Goal: Information Seeking & Learning: Learn about a topic

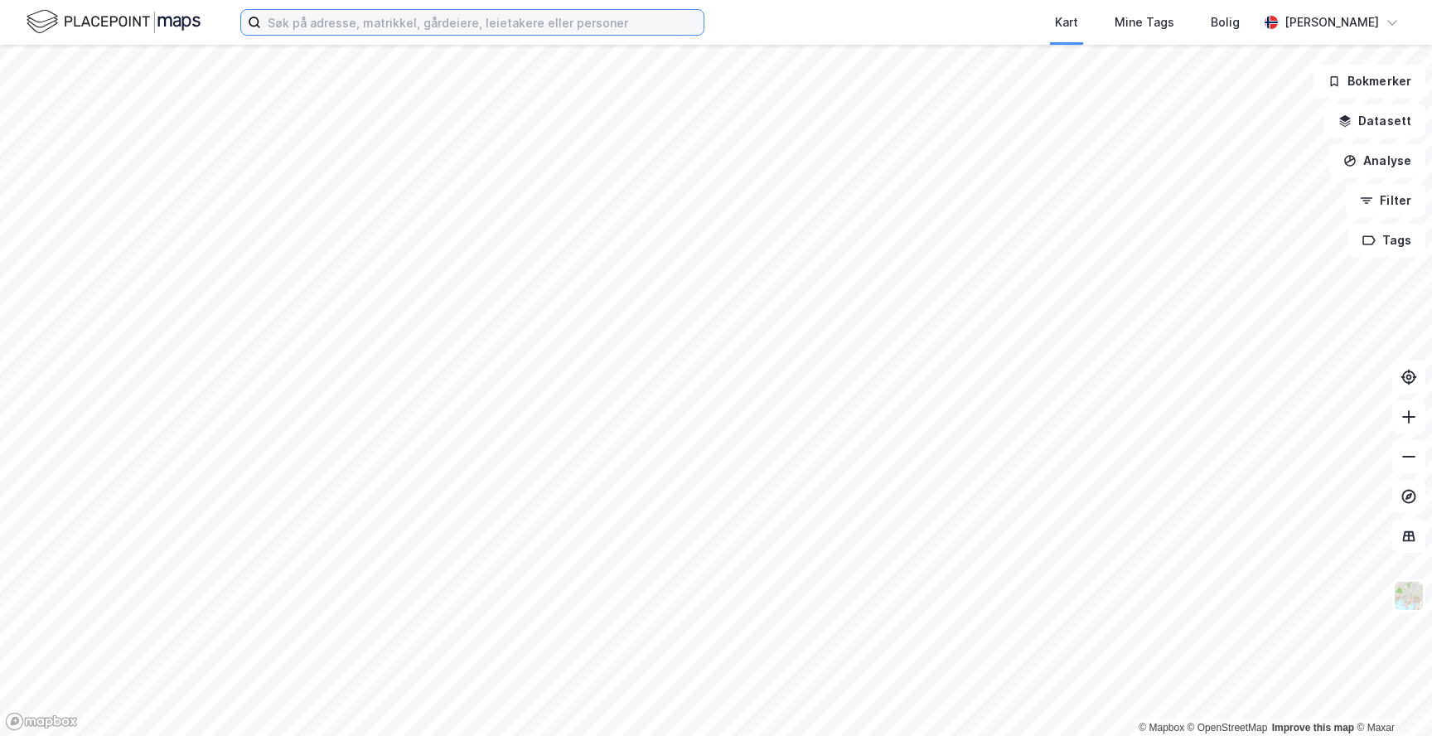
click at [518, 21] on input at bounding box center [482, 22] width 443 height 25
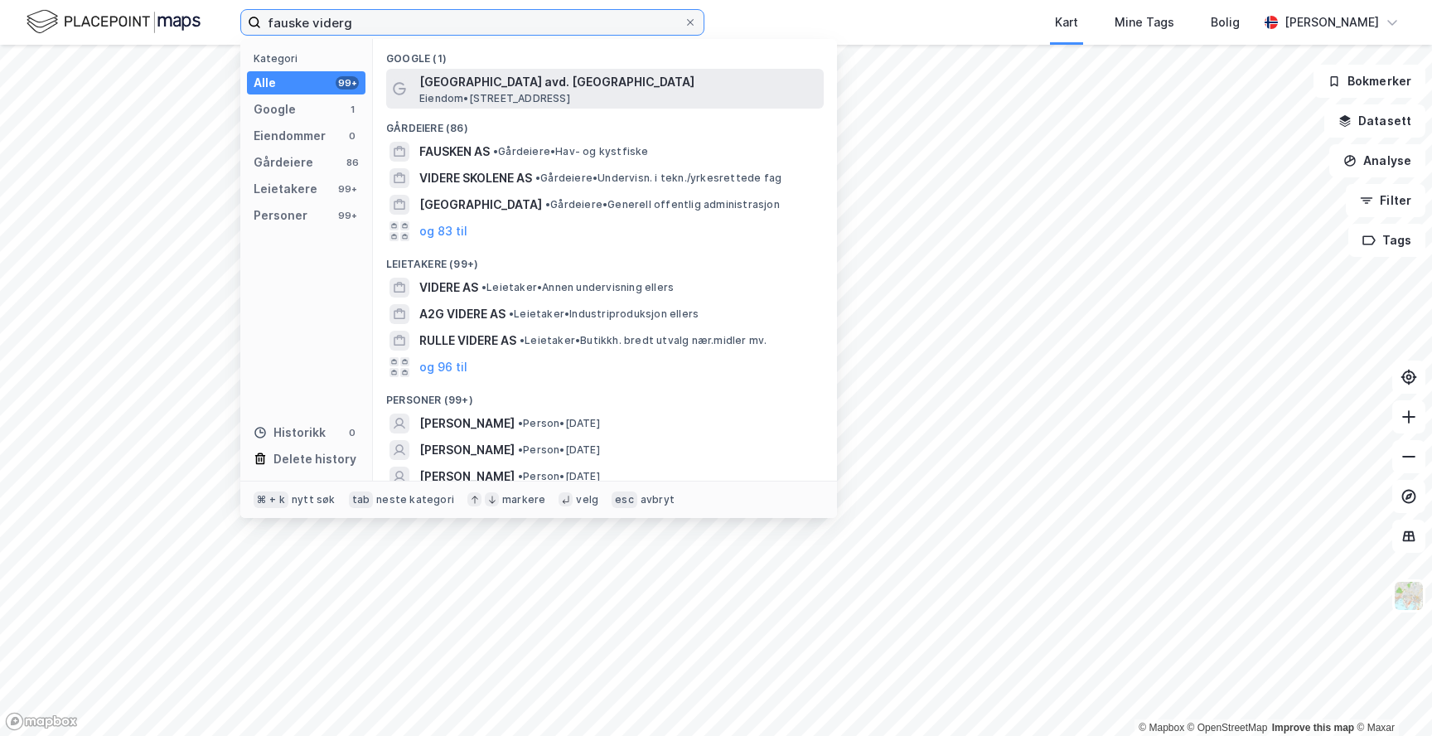
type input "fauske viderg"
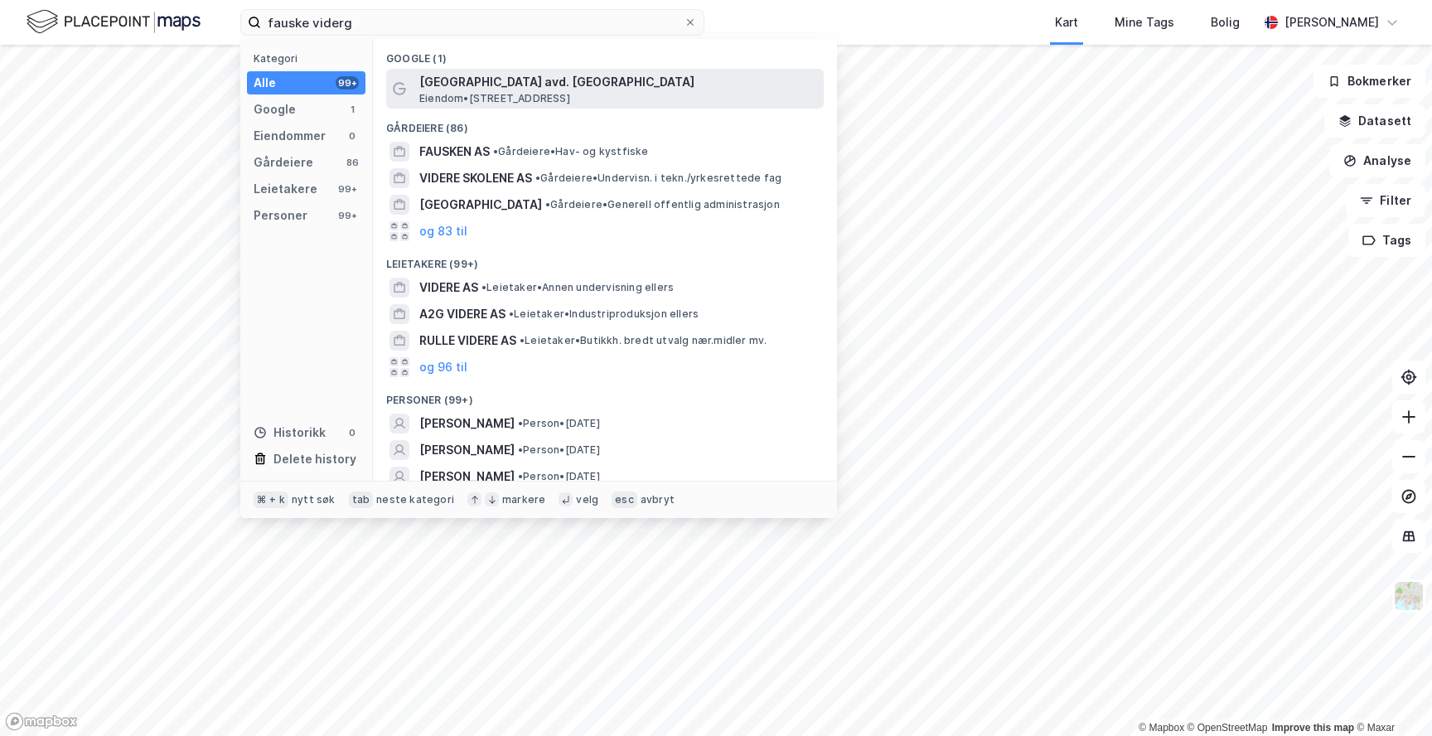
click at [543, 85] on span "[GEOGRAPHIC_DATA] avd. [GEOGRAPHIC_DATA]" at bounding box center [618, 82] width 398 height 20
